Goal: Information Seeking & Learning: Check status

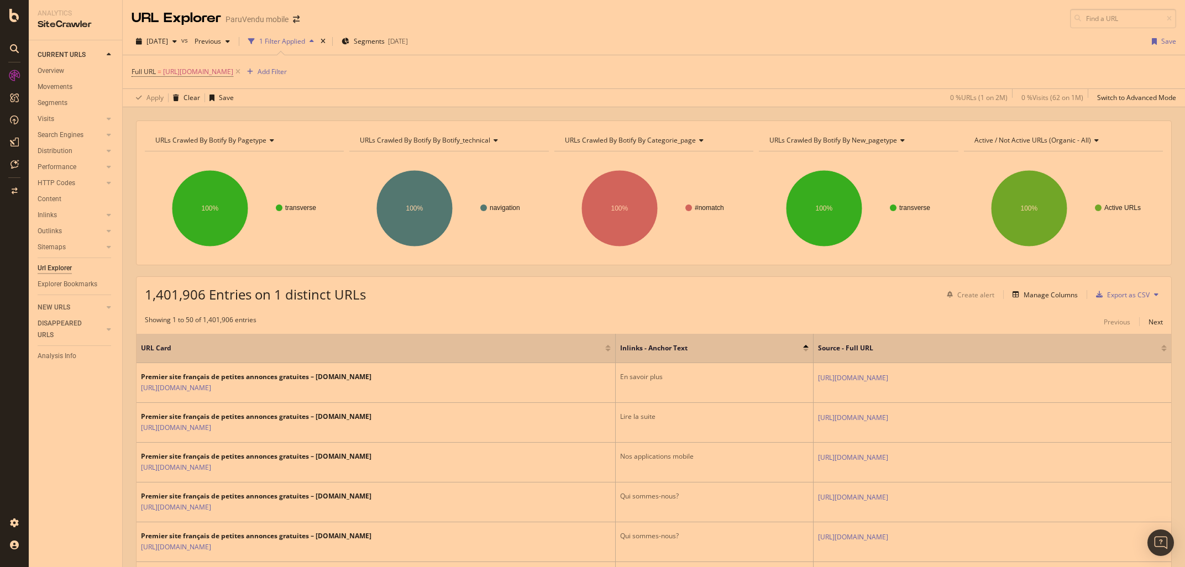
scroll to position [259, 0]
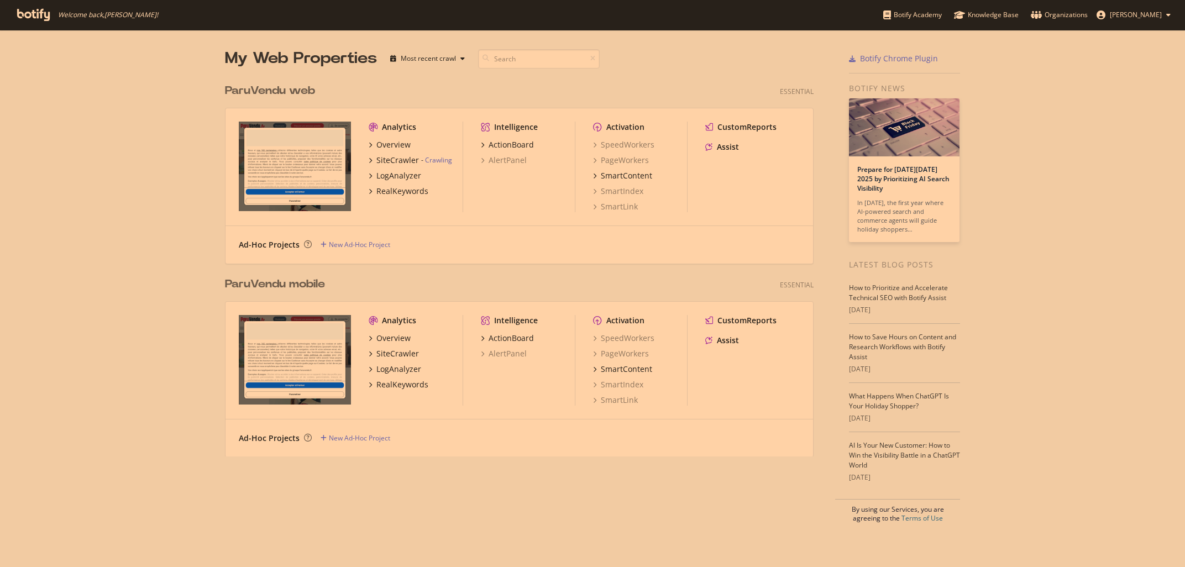
scroll to position [567, 1185]
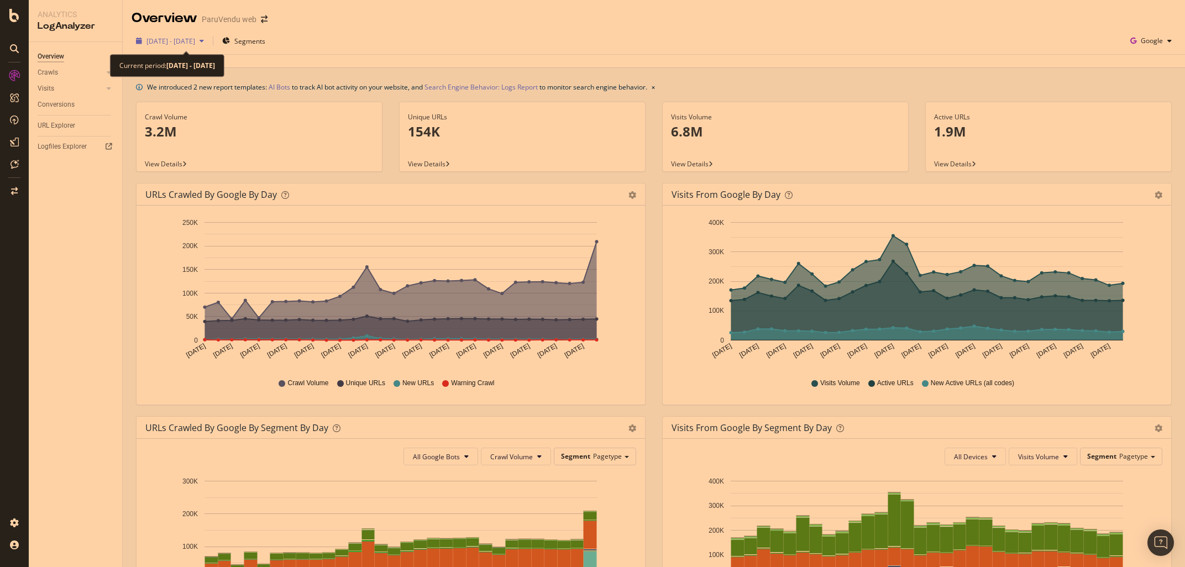
click at [176, 41] on span "[DATE] - [DATE]" at bounding box center [171, 40] width 49 height 9
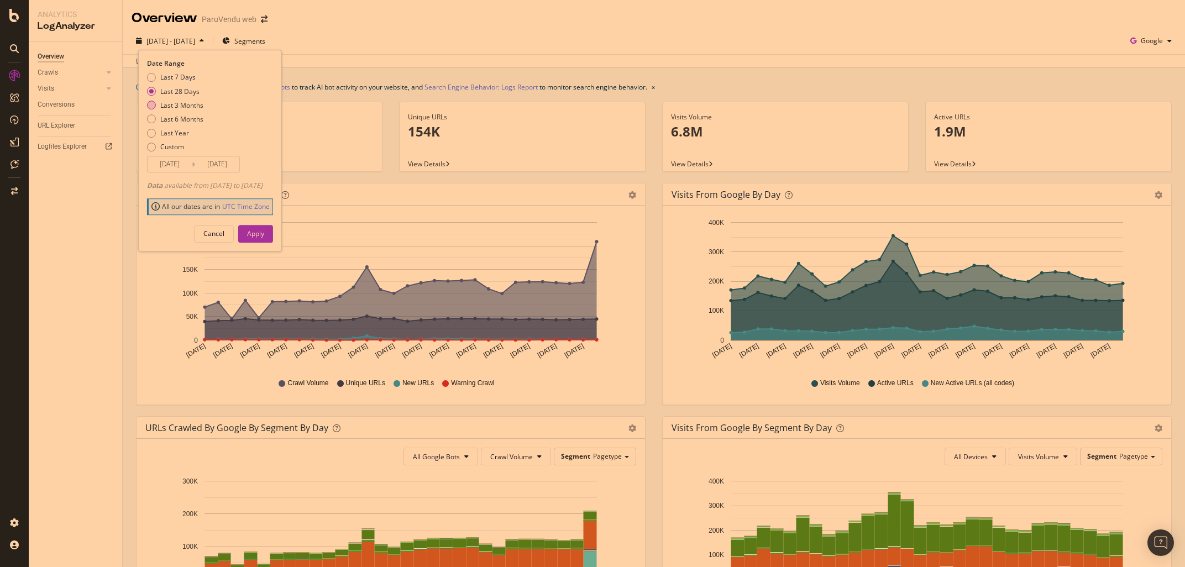
click at [178, 104] on div "Last 3 Months" at bounding box center [181, 105] width 43 height 9
type input "2025/06/23"
click at [264, 239] on div "Apply" at bounding box center [255, 234] width 17 height 17
